Goal: Task Accomplishment & Management: Manage account settings

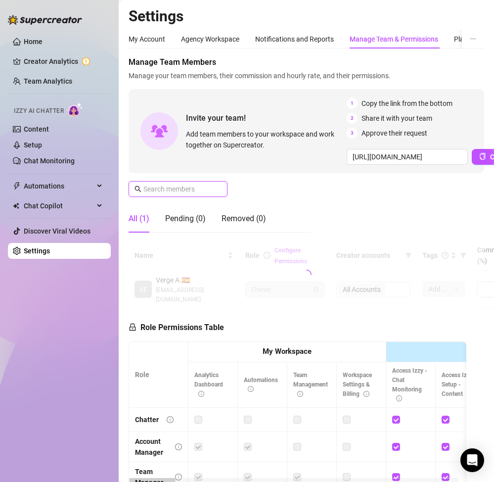
click at [174, 190] on input "text" at bounding box center [179, 189] width 70 height 11
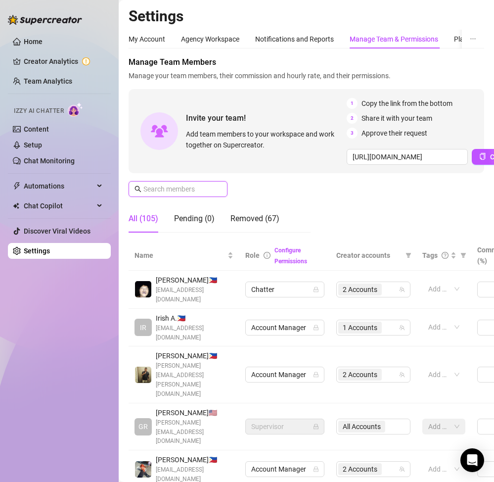
type input "m"
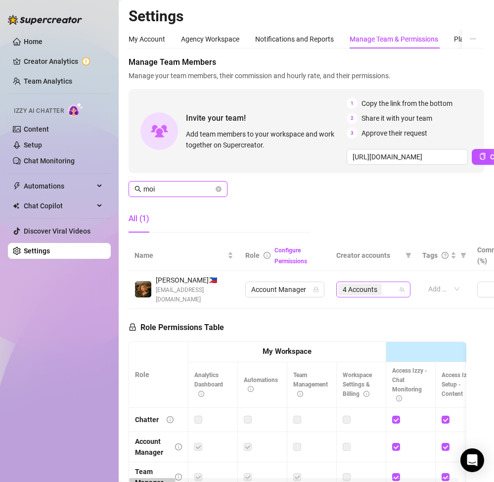
click at [365, 286] on span "4 Accounts" at bounding box center [360, 289] width 35 height 11
type input "moi"
type input "rach"
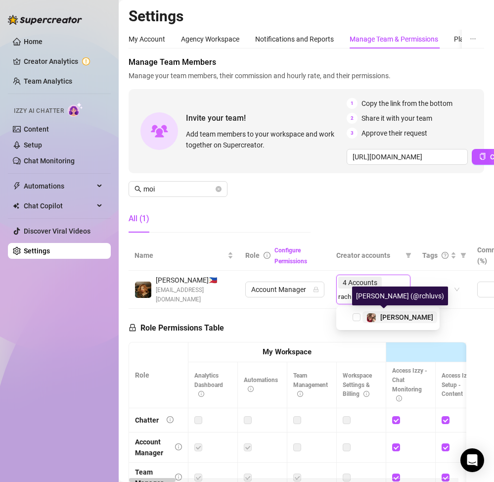
click at [374, 315] on img at bounding box center [371, 317] width 9 height 9
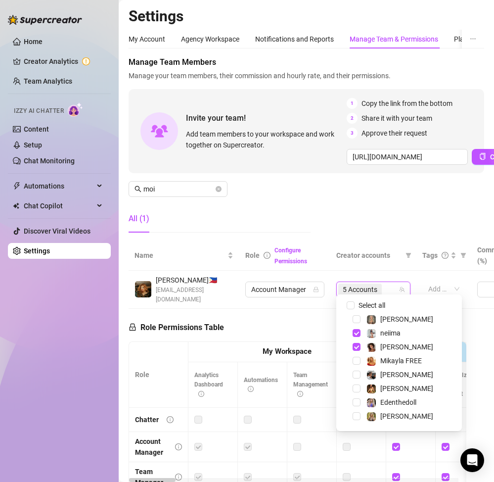
click at [373, 218] on div "Manage Team Members Manage your team members, their commission and hourly rate,…" at bounding box center [307, 148] width 356 height 184
